Goal: Task Accomplishment & Management: Use online tool/utility

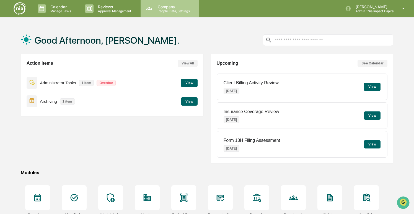
click at [163, 7] on p "Company" at bounding box center [172, 6] width 39 height 5
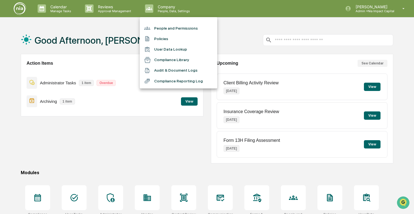
click at [113, 9] on div at bounding box center [207, 107] width 414 height 214
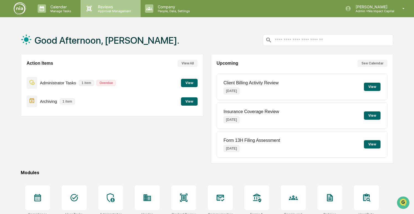
click at [106, 9] on p "Approval Management" at bounding box center [113, 11] width 40 height 4
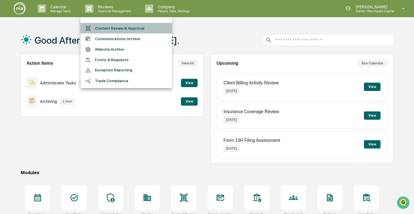
click at [117, 29] on li "Content Review & Approval" at bounding box center [125, 28] width 91 height 11
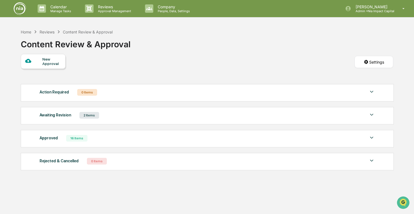
click at [119, 121] on div "Awaiting Revision 2 Items File Name Review Id Created Date Requested By Complia…" at bounding box center [207, 115] width 373 height 17
click at [119, 116] on div "Awaiting Revision 2 Items" at bounding box center [207, 115] width 335 height 8
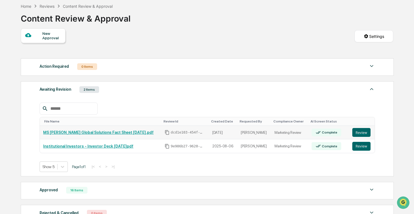
scroll to position [28, 0]
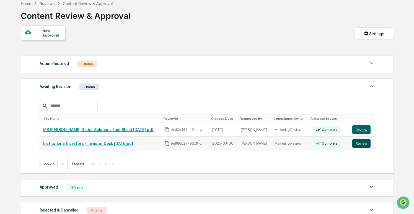
click at [356, 145] on button "Review" at bounding box center [361, 143] width 18 height 9
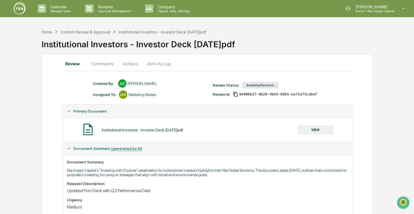
click at [130, 65] on button "Actions" at bounding box center [130, 63] width 25 height 13
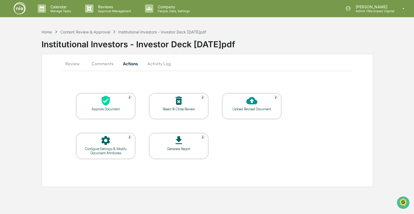
click at [101, 62] on button "Comments" at bounding box center [102, 63] width 31 height 13
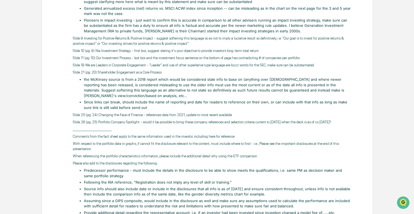
scroll to position [180, 0]
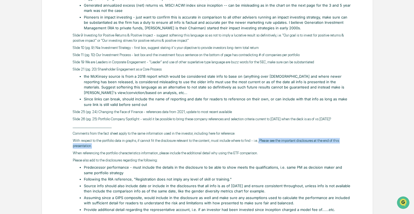
drag, startPoint x: 283, startPoint y: 146, endPoint x: 346, endPoint y: 150, distance: 62.9
click at [346, 149] on p "With respect to the portfolio data in graphs, if cannot fit the disclosure rele…" at bounding box center [212, 143] width 279 height 11
copy p "Please see the important disclosures at the end of this presentation."
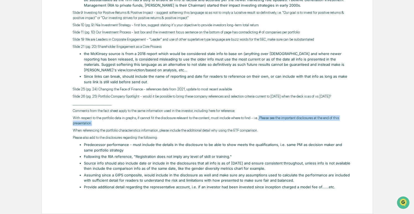
scroll to position [207, 0]
click at [210, 167] on li "Source info should also include date or include in the disclosures that all inf…" at bounding box center [218, 166] width 268 height 11
click at [192, 188] on li "Provide additional detail regarding the representative account, i.e. if an inve…" at bounding box center [218, 187] width 268 height 6
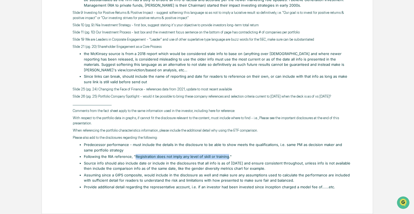
drag, startPoint x: 134, startPoint y: 157, endPoint x: 227, endPoint y: 156, distance: 92.9
click at [227, 156] on li "Following the RIA reference, "Registration does not imply any level of skill or…" at bounding box center [218, 157] width 268 height 6
copy li "Registration does not imply any level of skill or training"
click at [247, 158] on li "Following the RIA reference, "Registration does not imply any level of skill or…" at bounding box center [218, 157] width 268 height 6
click at [247, 160] on ul "Predecessor performance - must include the details in the disclosure to be able…" at bounding box center [215, 166] width 274 height 48
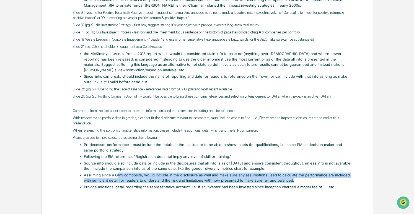
drag, startPoint x: 116, startPoint y: 175, endPoint x: 292, endPoint y: 181, distance: 175.6
click at [292, 181] on li "Assuming since a GIPS composite, would include in the disclosure as well and ma…" at bounding box center [218, 178] width 268 height 11
copy li "IPS composite, would include in the disclosure as well and make sure any assump…"
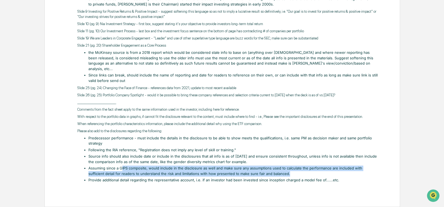
scroll to position [208, 0]
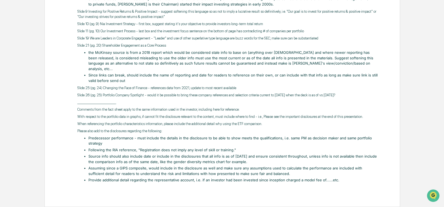
click at [239, 180] on li "Provide additional detail regarding the representative account, i.e. if an inve…" at bounding box center [232, 181] width 289 height 6
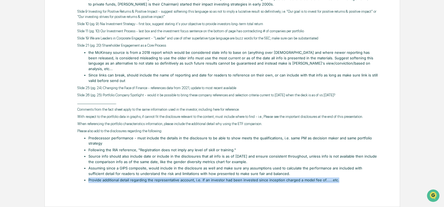
drag, startPoint x: 89, startPoint y: 180, endPoint x: 320, endPoint y: 184, distance: 231.4
click at [320, 184] on div "[PERSON_NAME] [DATE] Slide 4 (pg. 3) [PERSON_NAME]'s Competitive Advantage Stro…" at bounding box center [227, 64] width 301 height 242
copy li "Provide additional detail regarding the representative account, i.e. if an inve…"
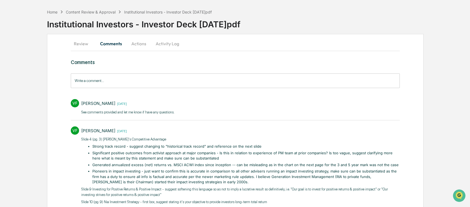
scroll to position [0, 0]
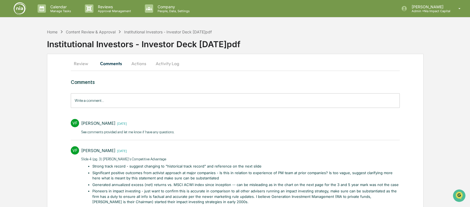
click at [83, 66] on button "Review" at bounding box center [83, 63] width 25 height 13
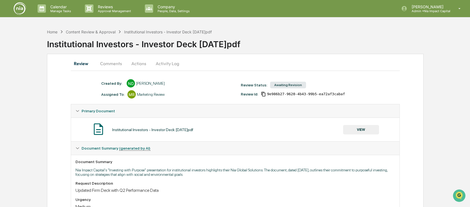
click at [146, 63] on button "Actions" at bounding box center [138, 63] width 25 height 13
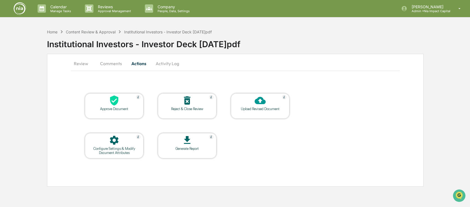
click at [276, 101] on div at bounding box center [260, 101] width 55 height 12
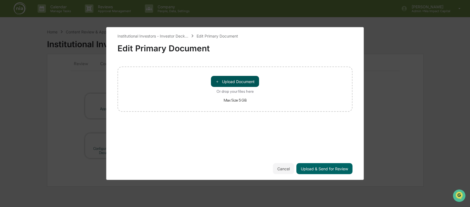
click at [236, 78] on button "＋ Upload Document" at bounding box center [235, 81] width 48 height 11
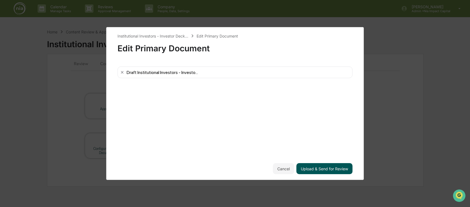
click at [335, 171] on button "Upload & Send for Review" at bounding box center [324, 168] width 56 height 11
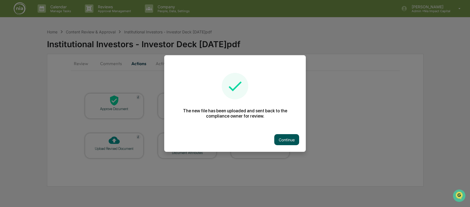
click at [293, 140] on button "Continue" at bounding box center [286, 139] width 25 height 11
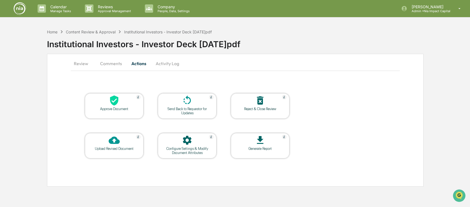
click at [80, 62] on button "Review" at bounding box center [83, 63] width 25 height 13
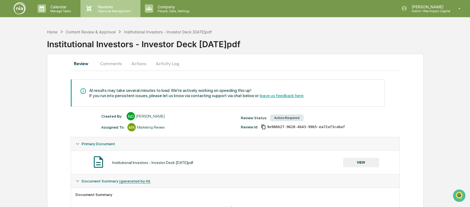
click at [106, 9] on p "Approval Management" at bounding box center [113, 11] width 40 height 4
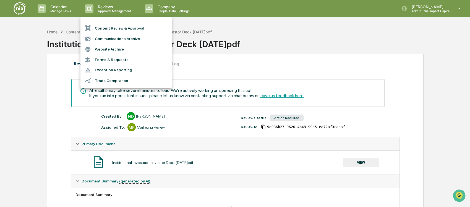
click at [122, 29] on li "Content Review & Approval" at bounding box center [125, 28] width 91 height 11
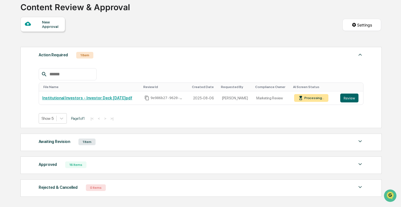
scroll to position [38, 0]
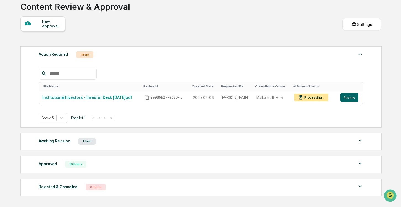
click at [244, 143] on div "Awaiting Revision 1 Item" at bounding box center [201, 142] width 325 height 8
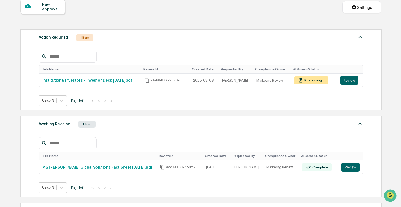
scroll to position [57, 0]
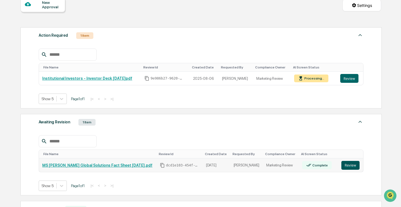
click at [347, 168] on button "Review" at bounding box center [351, 165] width 18 height 9
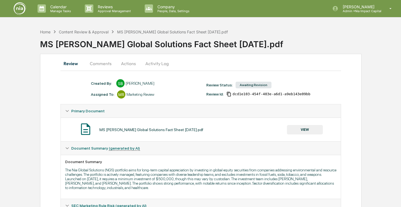
click at [106, 64] on button "Comments" at bounding box center [100, 63] width 31 height 13
